Goal: Use online tool/utility: Utilize a website feature to perform a specific function

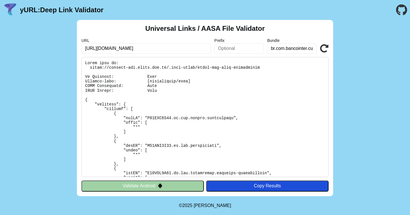
scroll to position [12, 0]
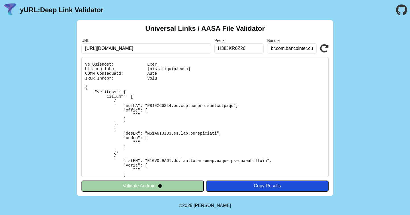
type input "H38JKR6Z26"
click at [324, 51] on icon at bounding box center [324, 48] width 9 height 9
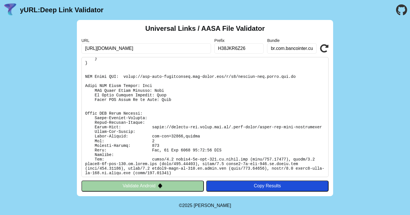
scroll to position [148, 0]
